Goal: Task Accomplishment & Management: Manage account settings

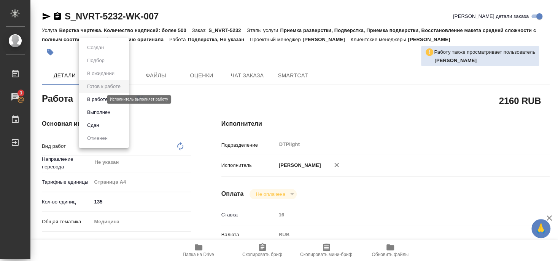
click at [101, 100] on button "В работе" at bounding box center [97, 99] width 25 height 8
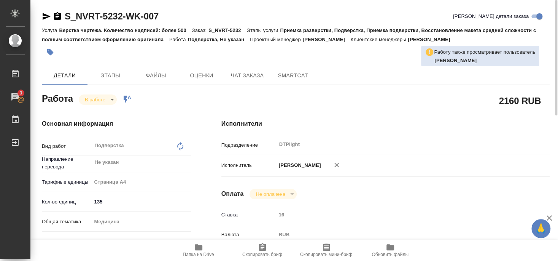
type textarea "x"
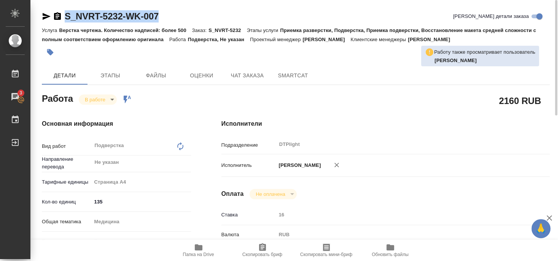
drag, startPoint x: 65, startPoint y: 24, endPoint x: 164, endPoint y: 20, distance: 99.4
click at [164, 20] on div "S_NVRT-5232-WK-007 Кратко детали заказа" at bounding box center [296, 17] width 508 height 15
copy link "S_NVRT-5232-WK-007"
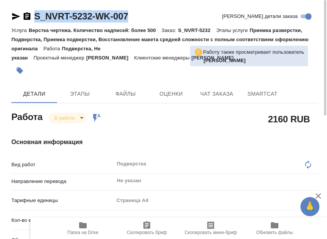
type textarea "x"
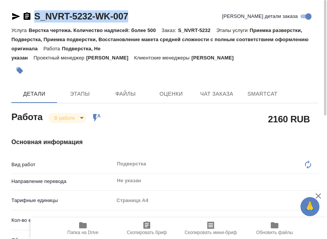
click at [97, 177] on p "Направление перевода" at bounding box center [62, 181] width 102 height 8
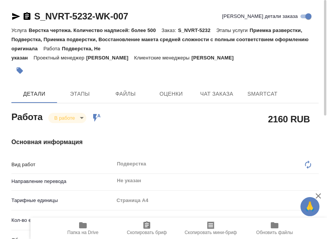
type textarea "x"
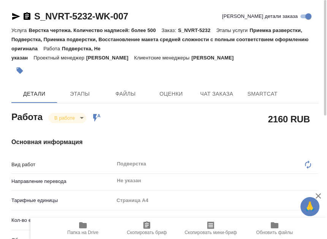
type textarea "x"
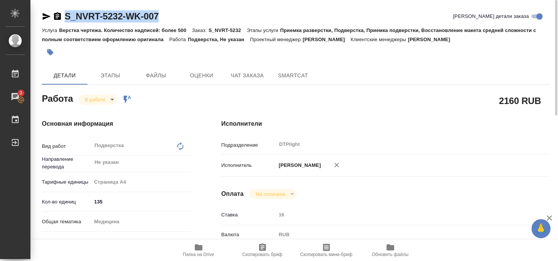
drag, startPoint x: 65, startPoint y: 23, endPoint x: 172, endPoint y: 19, distance: 107.8
click at [172, 19] on div "S_NVRT-5232-WK-007 Кратко детали заказа" at bounding box center [296, 17] width 508 height 15
copy link "S_NVRT-5232-WK-007"
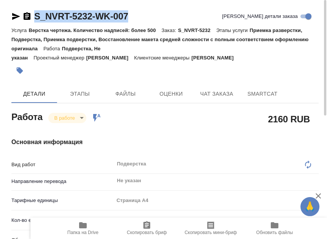
type textarea "x"
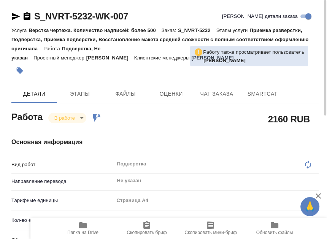
type textarea "x"
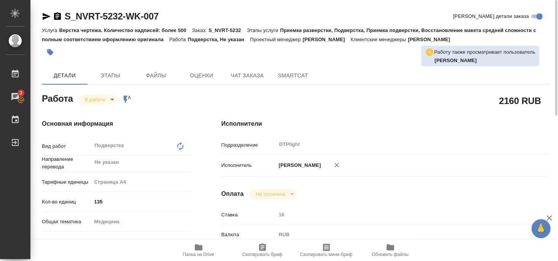
type textarea "x"
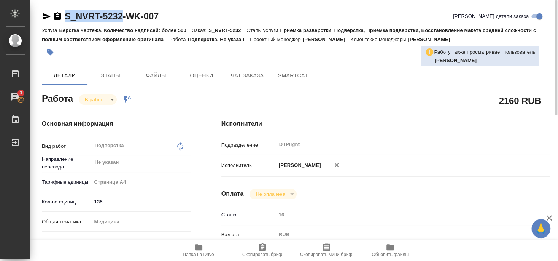
drag, startPoint x: 70, startPoint y: 23, endPoint x: 122, endPoint y: 22, distance: 52.2
click at [122, 22] on div "S_NVRT-5232-WK-007 Кратко детали заказа" at bounding box center [296, 17] width 508 height 15
copy link "S_NVRT-5232"
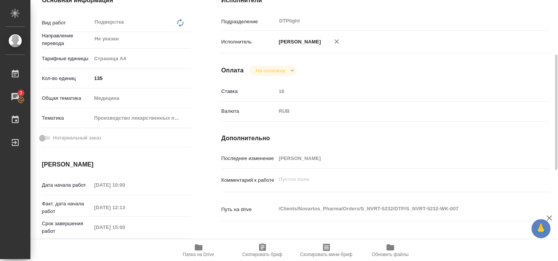
scroll to position [164, 0]
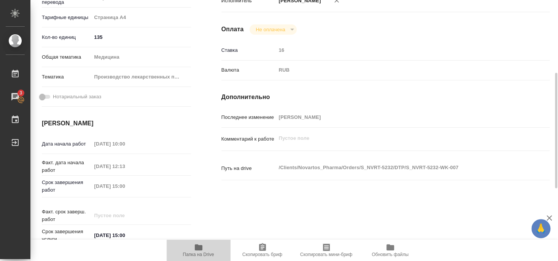
click at [195, 251] on icon "button" at bounding box center [198, 247] width 9 height 9
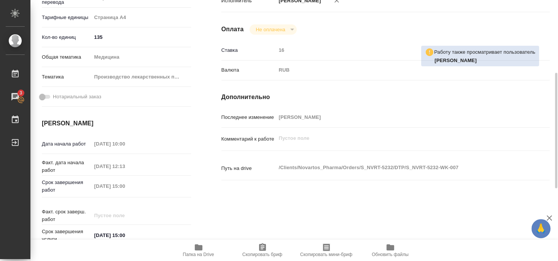
type textarea "x"
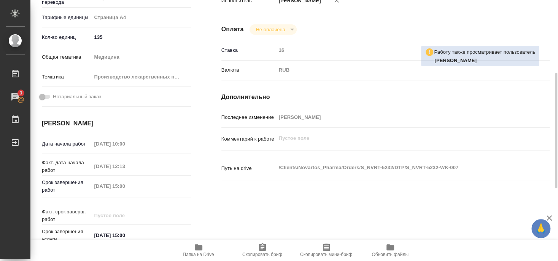
type textarea "x"
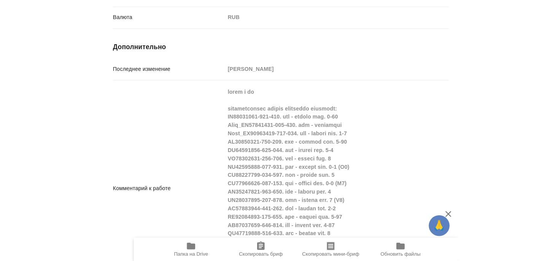
scroll to position [617, 0]
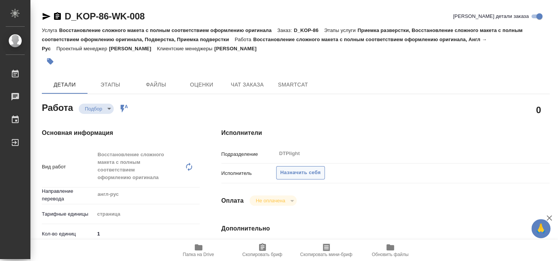
click at [300, 168] on span "Назначить себя" at bounding box center [301, 172] width 40 height 9
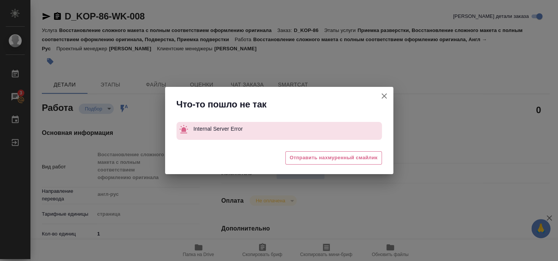
click at [384, 98] on icon "button" at bounding box center [384, 95] width 9 height 9
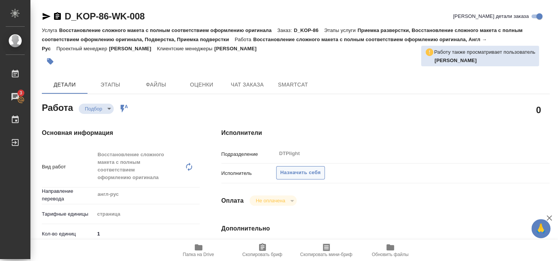
click at [309, 168] on span "Назначить себя" at bounding box center [301, 172] width 40 height 9
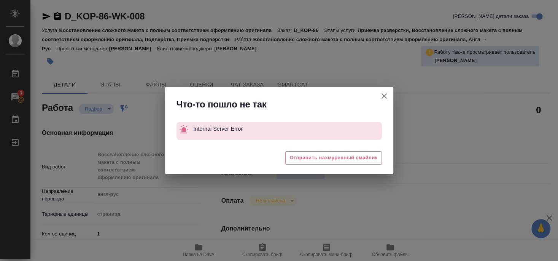
click at [385, 95] on icon "button" at bounding box center [384, 95] width 5 height 5
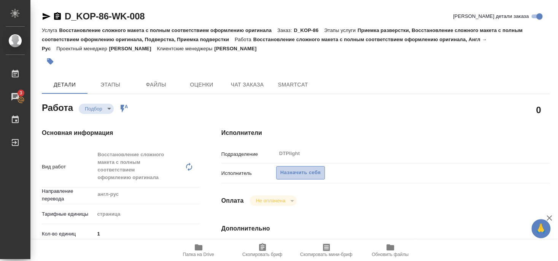
click at [306, 168] on span "Назначить себя" at bounding box center [301, 172] width 40 height 9
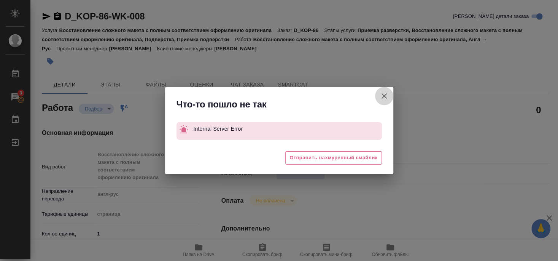
click at [384, 94] on icon "button" at bounding box center [384, 95] width 9 height 9
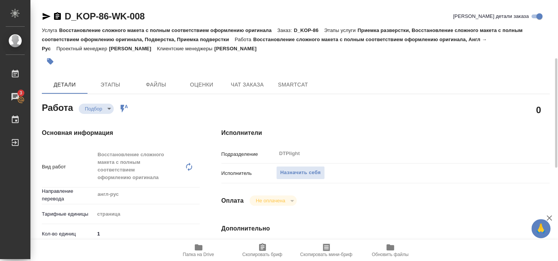
scroll to position [82, 0]
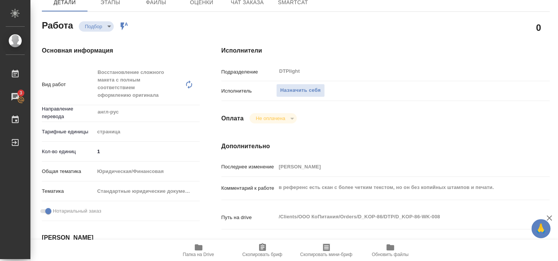
click at [203, 254] on span "Папка на Drive" at bounding box center [198, 254] width 31 height 5
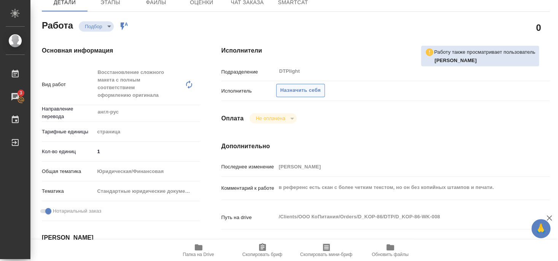
click at [302, 86] on span "Назначить себя" at bounding box center [301, 90] width 40 height 9
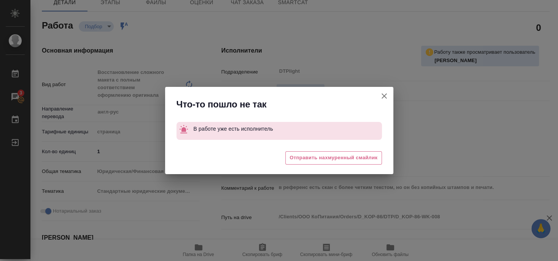
click at [384, 96] on icon "button" at bounding box center [384, 95] width 5 height 5
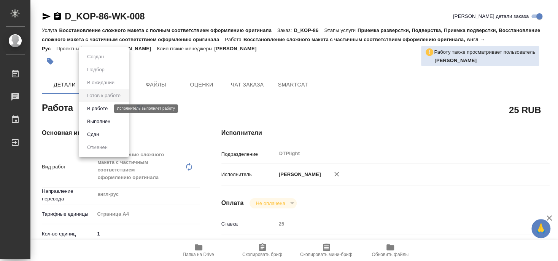
click at [104, 109] on button "В работе" at bounding box center [97, 108] width 25 height 8
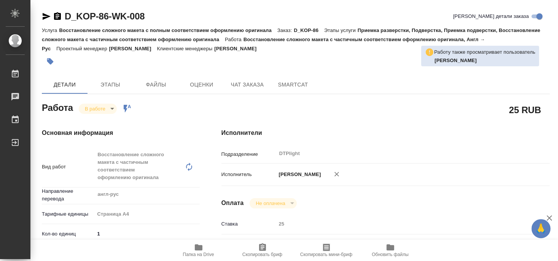
type textarea "x"
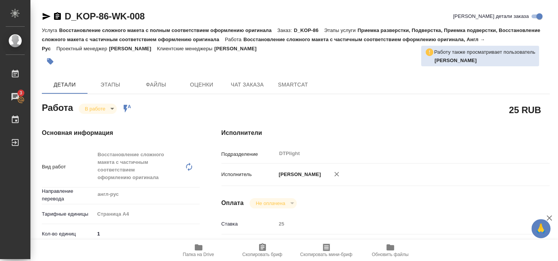
type textarea "x"
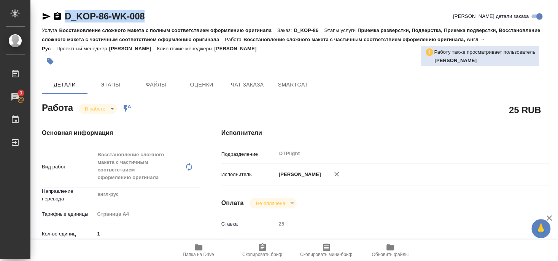
drag, startPoint x: 65, startPoint y: 23, endPoint x: 155, endPoint y: 20, distance: 89.9
click at [155, 20] on div "D_KOP-86-WK-008 [PERSON_NAME] детали заказа" at bounding box center [296, 17] width 508 height 15
copy link "D_KOP-86-WK-008"
